Goal: Task Accomplishment & Management: Manage account settings

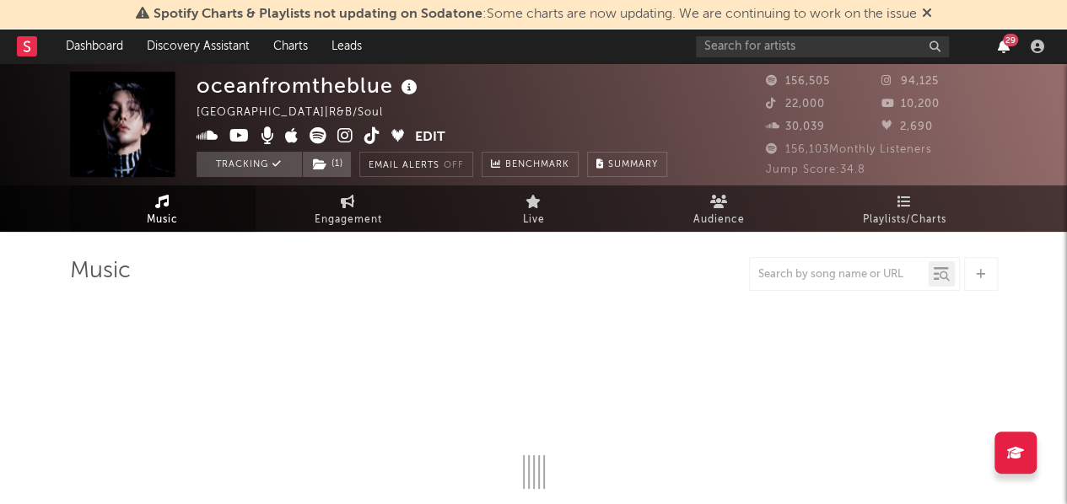
click at [1004, 46] on icon "button" at bounding box center [1004, 46] width 12 height 13
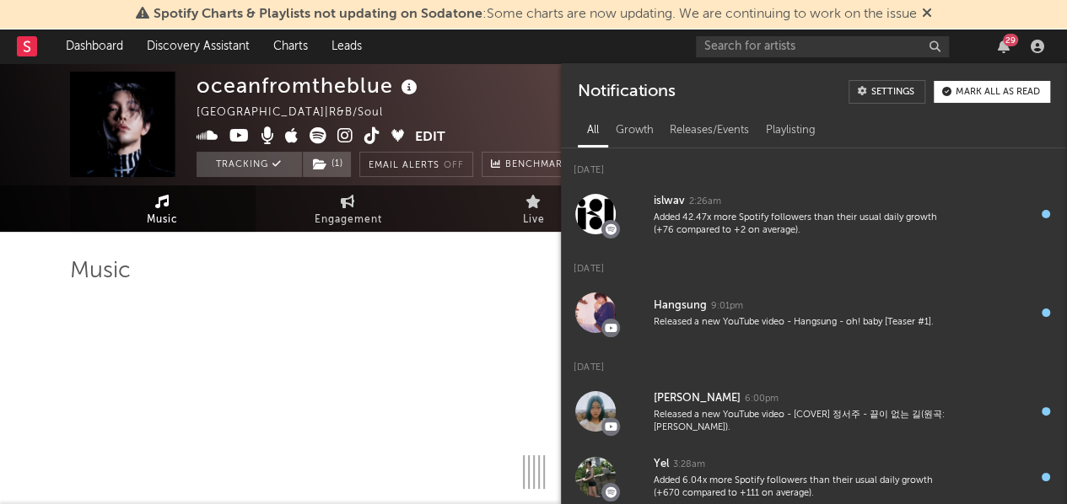
select select "6m"
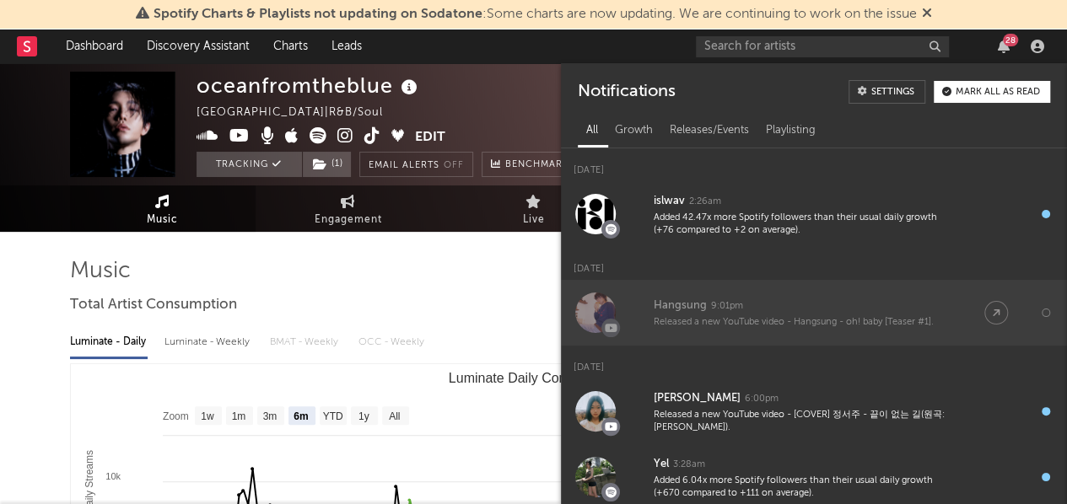
click at [752, 321] on div "Released a new YouTube video - Hangsung - oh! baby [Teaser #1]." at bounding box center [802, 322] width 297 height 13
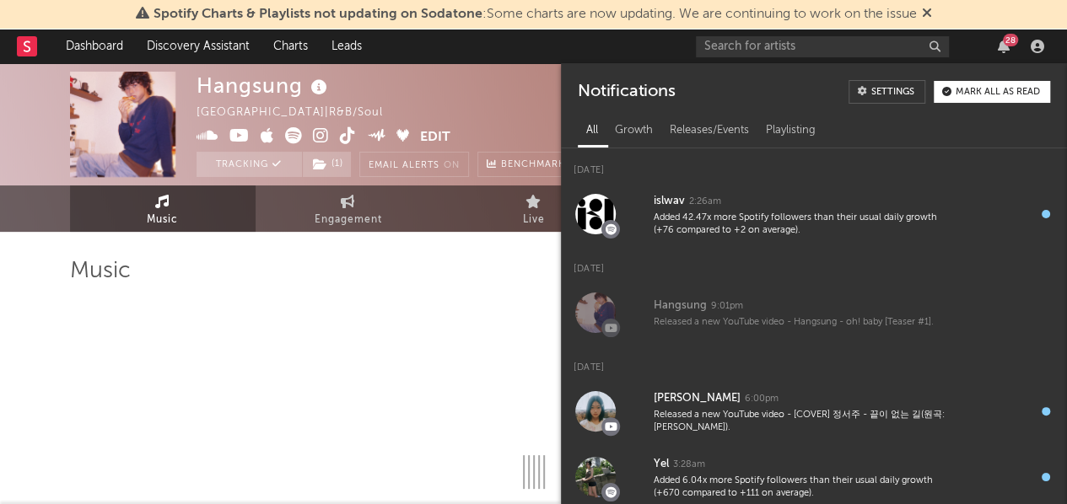
select select "6m"
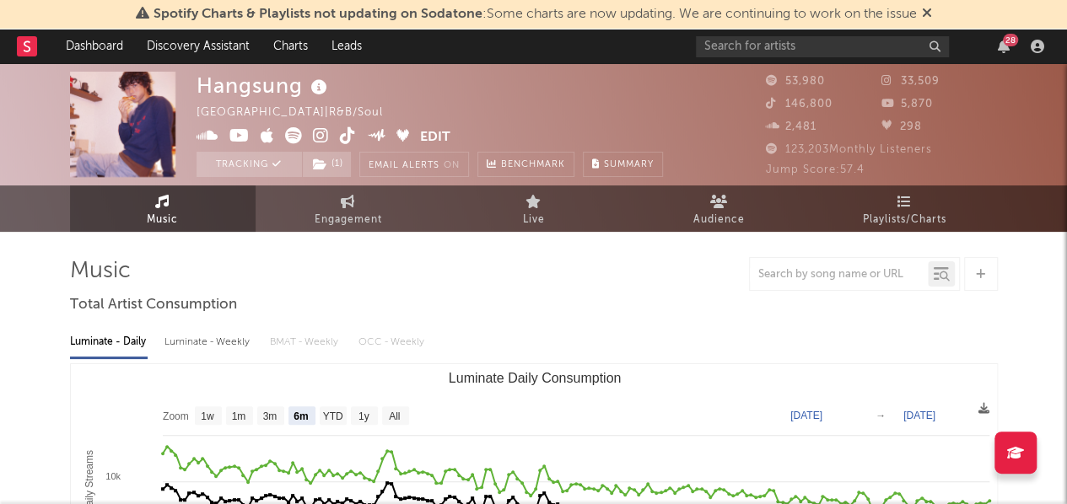
click at [233, 139] on icon at bounding box center [239, 135] width 20 height 17
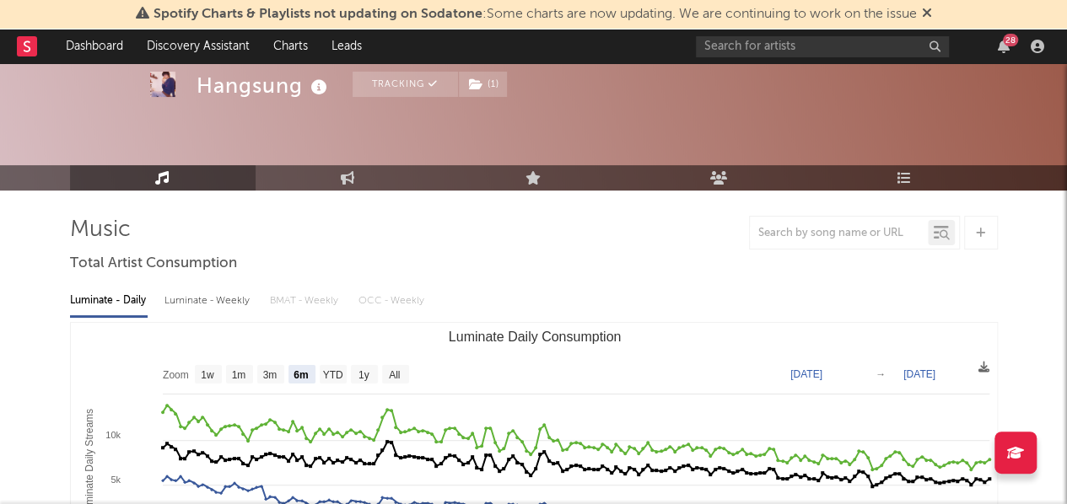
scroll to position [8, 0]
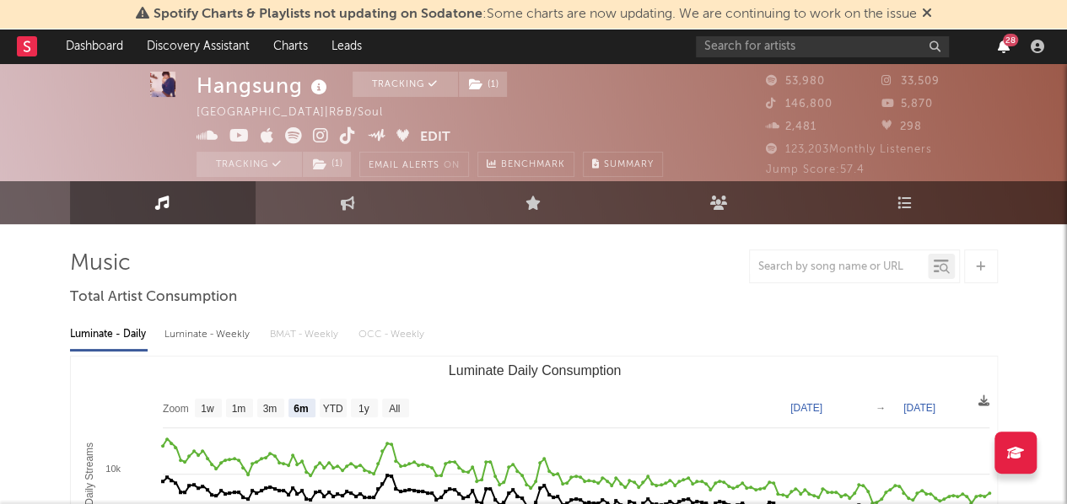
click at [999, 48] on icon "button" at bounding box center [1004, 46] width 12 height 13
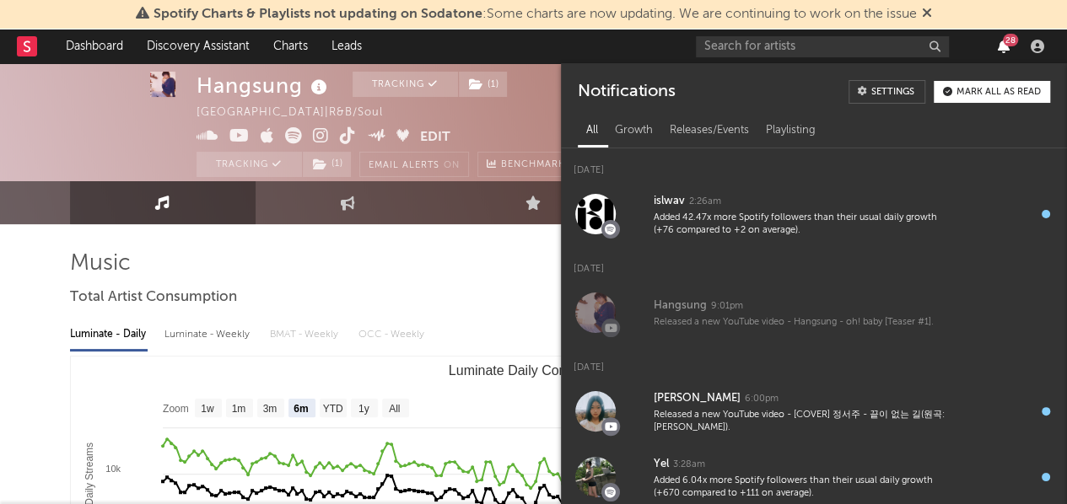
click at [999, 48] on icon "button" at bounding box center [1004, 46] width 12 height 13
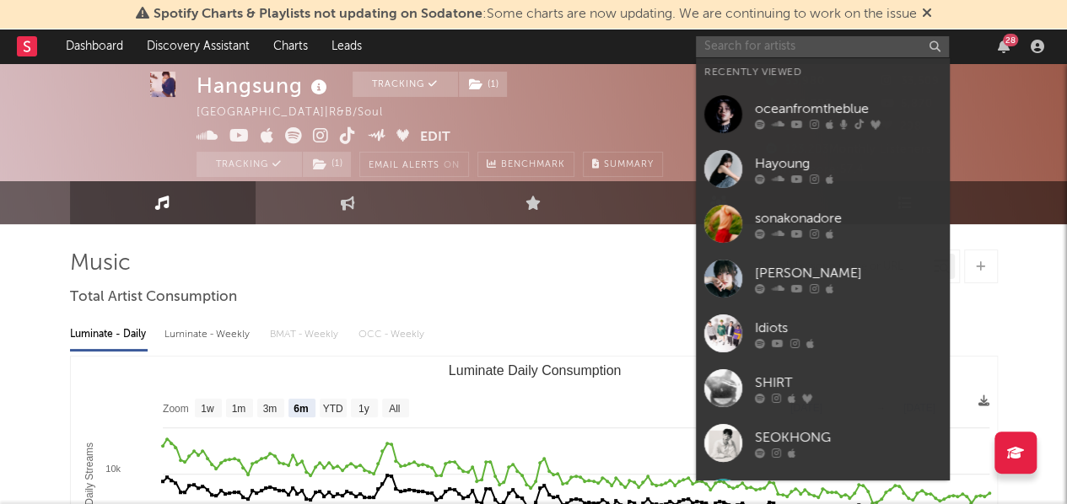
click at [837, 53] on input "text" at bounding box center [822, 46] width 253 height 21
paste input "[URL][DOMAIN_NAME]"
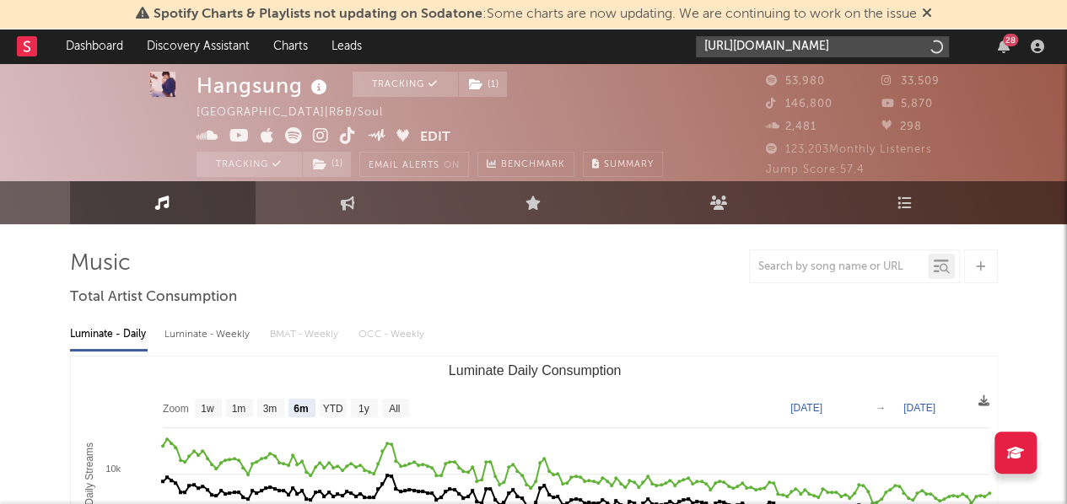
scroll to position [0, 94]
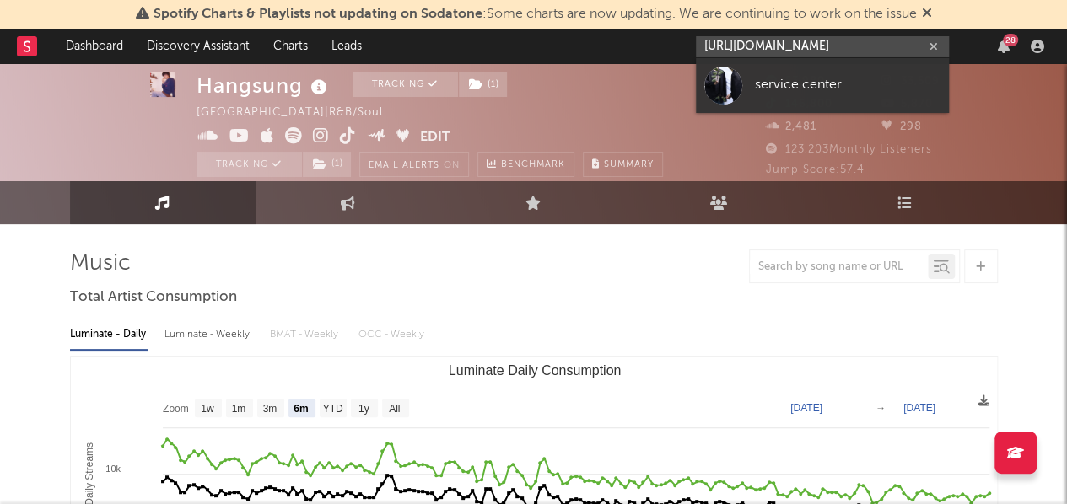
type input "[URL][DOMAIN_NAME]"
click at [739, 87] on div at bounding box center [723, 86] width 38 height 38
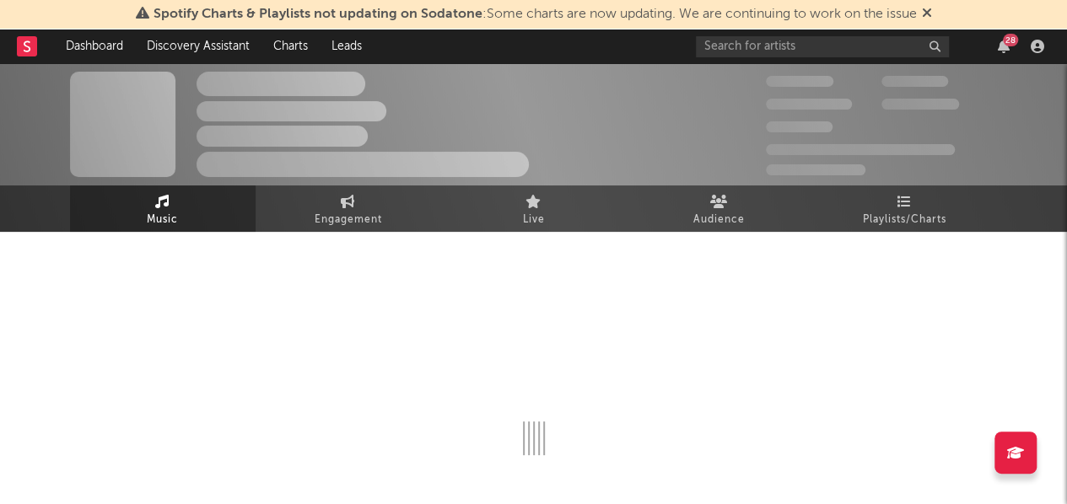
select select "1w"
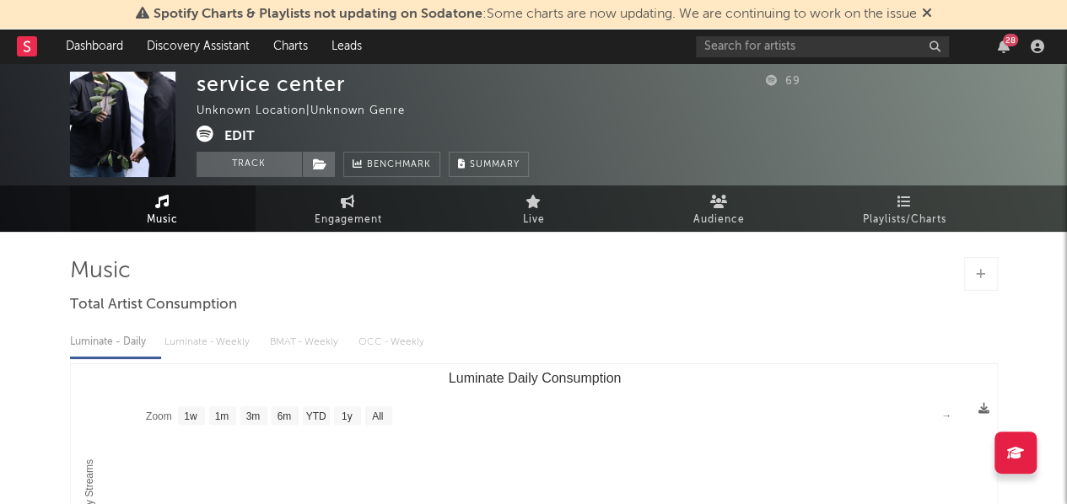
click at [246, 138] on button "Edit" at bounding box center [239, 136] width 30 height 21
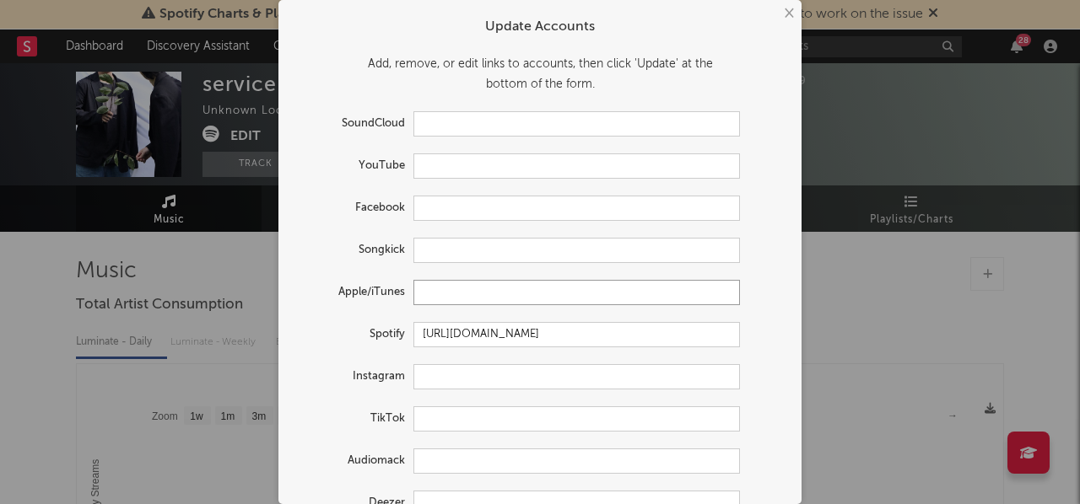
click at [466, 293] on input "text" at bounding box center [576, 292] width 326 height 25
paste input "[URL][DOMAIN_NAME]"
type input "[URL][DOMAIN_NAME]"
drag, startPoint x: 429, startPoint y: 357, endPoint x: 429, endPoint y: 367, distance: 10.1
click at [429, 367] on form "Update Accounts Add, remove, or edit links to accounts, then click 'Update' at …" at bounding box center [540, 291] width 506 height 567
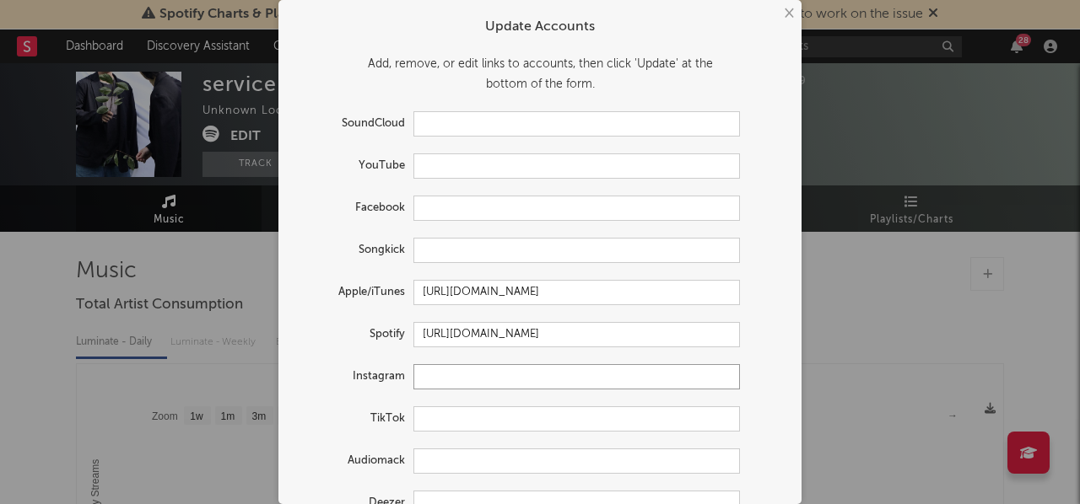
paste input "[URL][DOMAIN_NAME][DOMAIN_NAME]"
click at [429, 367] on input "[URL][DOMAIN_NAME][DOMAIN_NAME]" at bounding box center [576, 376] width 326 height 25
click at [483, 380] on input "[URL][DOMAIN_NAME][DOMAIN_NAME]" at bounding box center [576, 376] width 326 height 25
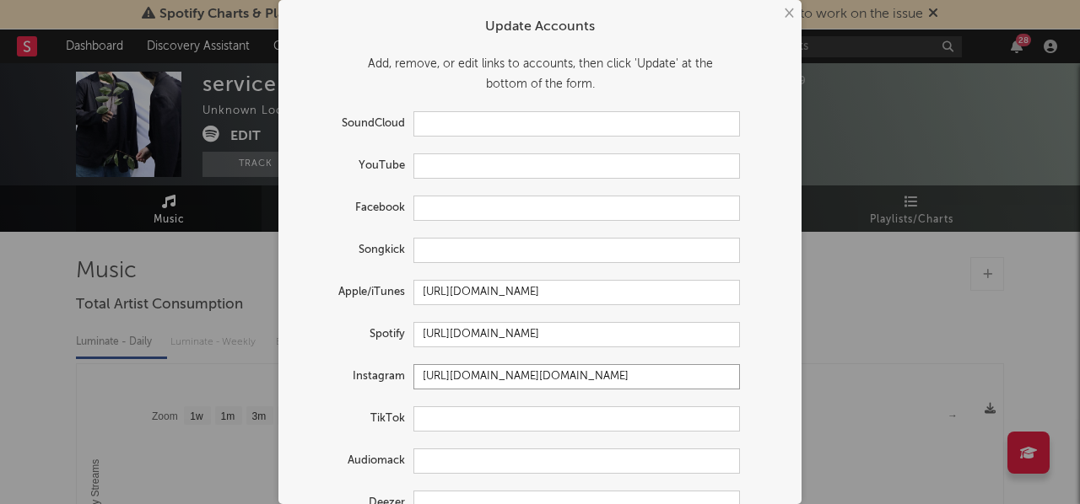
paste input "official_"
type input "[URL][DOMAIN_NAME]"
paste input "[URL][DOMAIN_NAME]"
click at [526, 166] on input "[URL][DOMAIN_NAME]" at bounding box center [576, 166] width 326 height 25
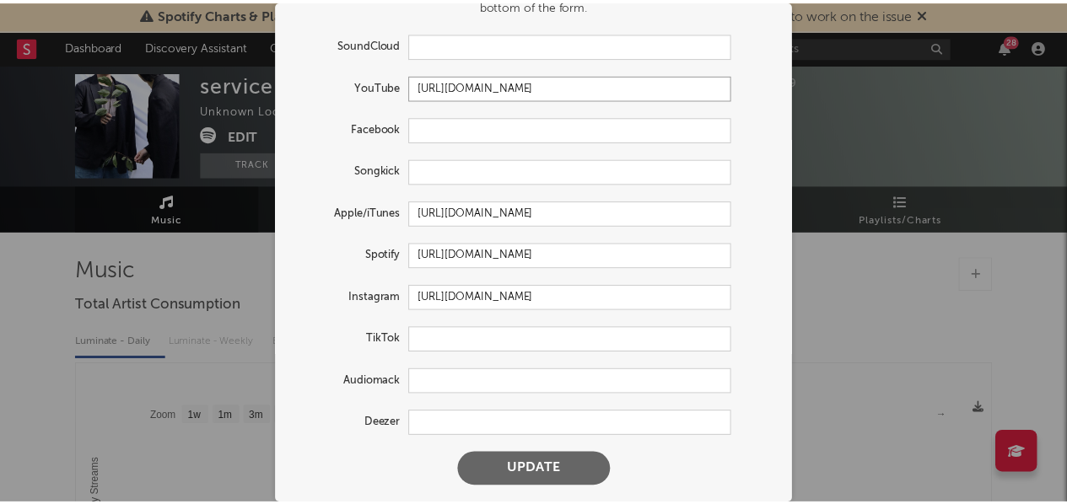
scroll to position [78, 0]
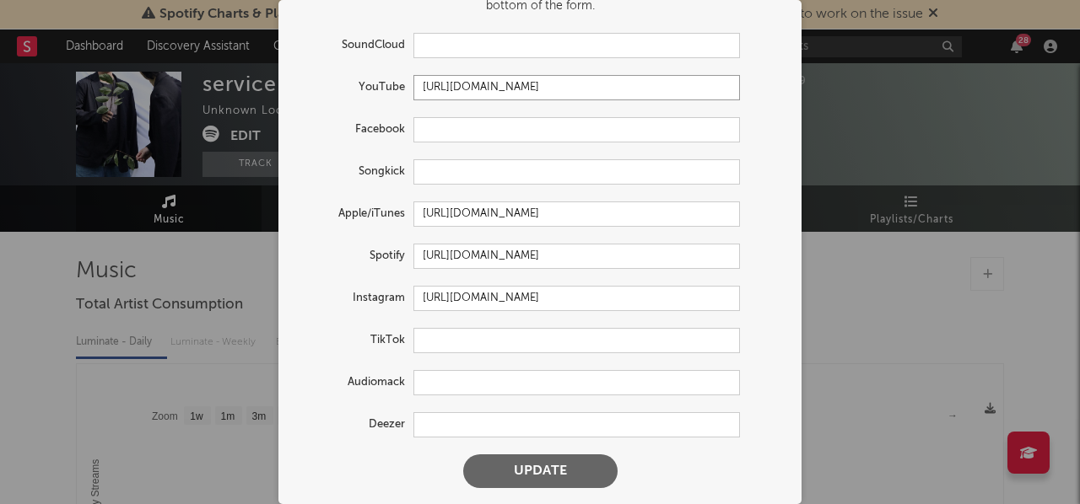
type input "[URL][DOMAIN_NAME]"
click at [565, 460] on button "Update" at bounding box center [540, 472] width 154 height 34
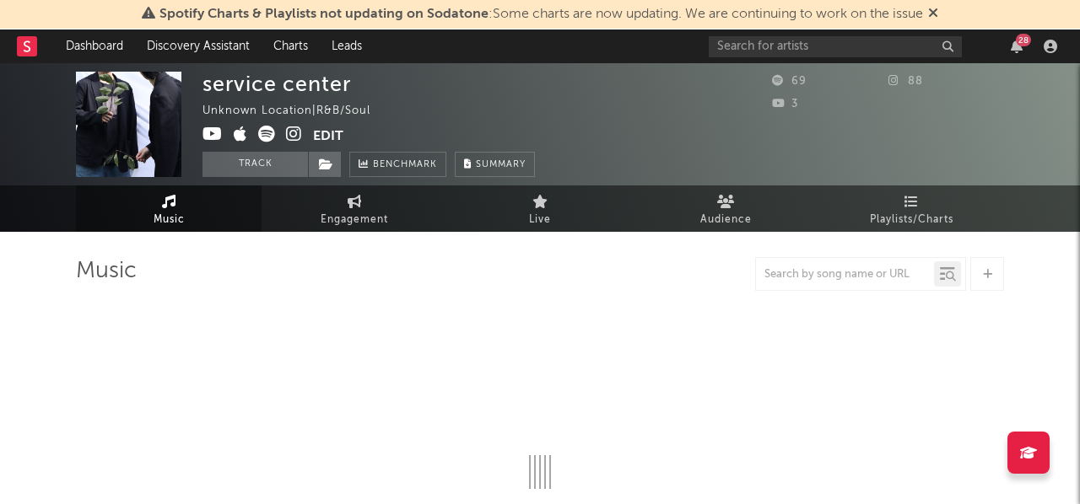
select select "1w"
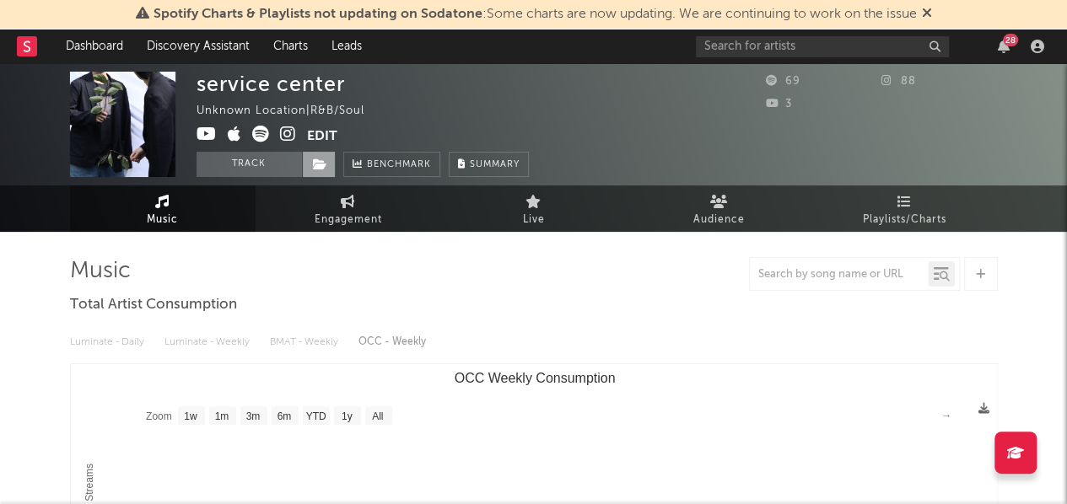
click at [321, 159] on icon at bounding box center [320, 165] width 14 height 12
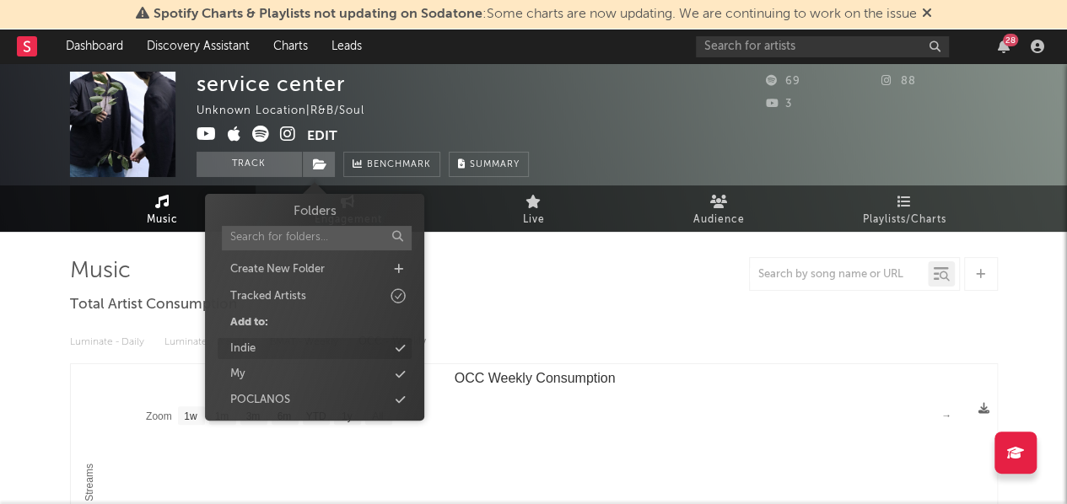
click at [265, 350] on div "Indie" at bounding box center [315, 349] width 194 height 22
